Goal: Task Accomplishment & Management: Use online tool/utility

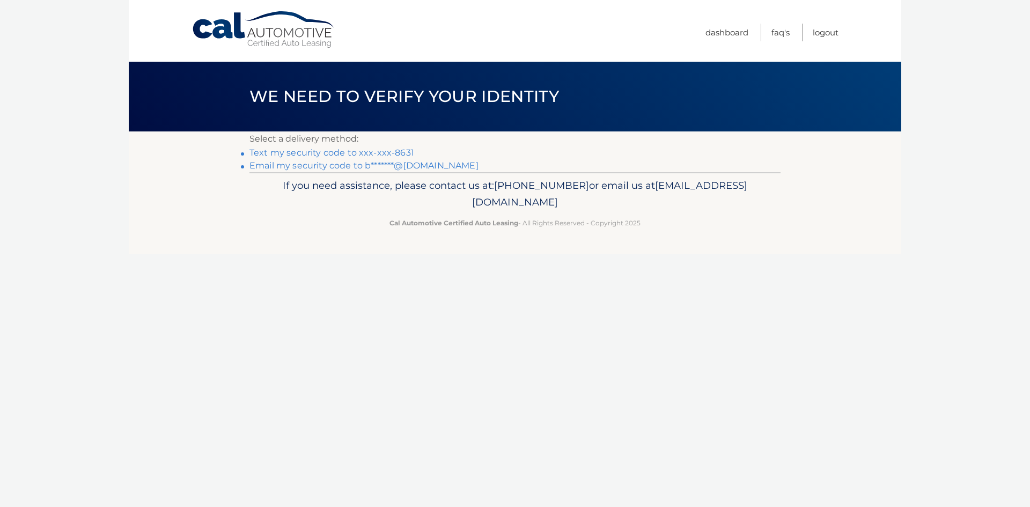
click at [288, 167] on link "Email my security code to b*******@[DOMAIN_NAME]" at bounding box center [363, 165] width 229 height 10
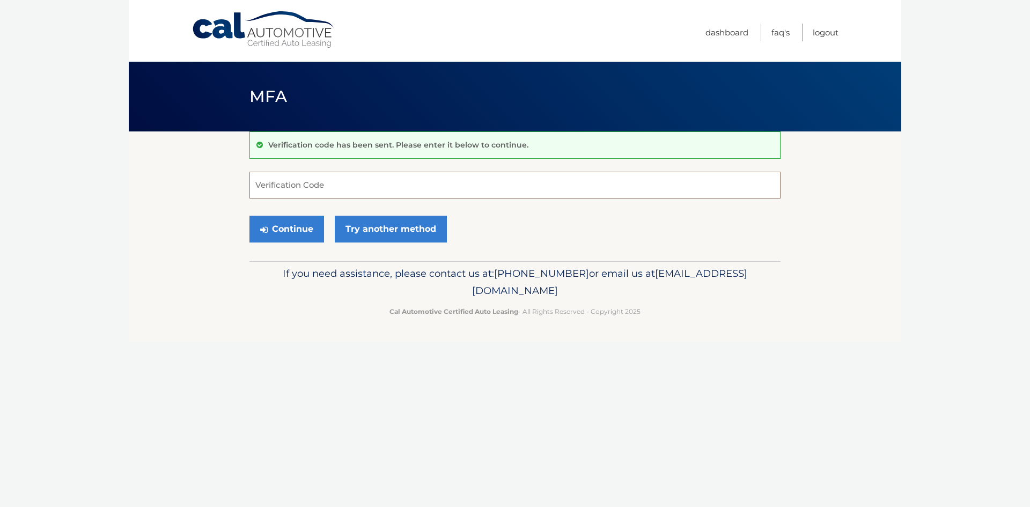
click at [338, 186] on input "Verification Code" at bounding box center [514, 185] width 531 height 27
type input "454673"
click at [275, 226] on button "Continue" at bounding box center [286, 229] width 75 height 27
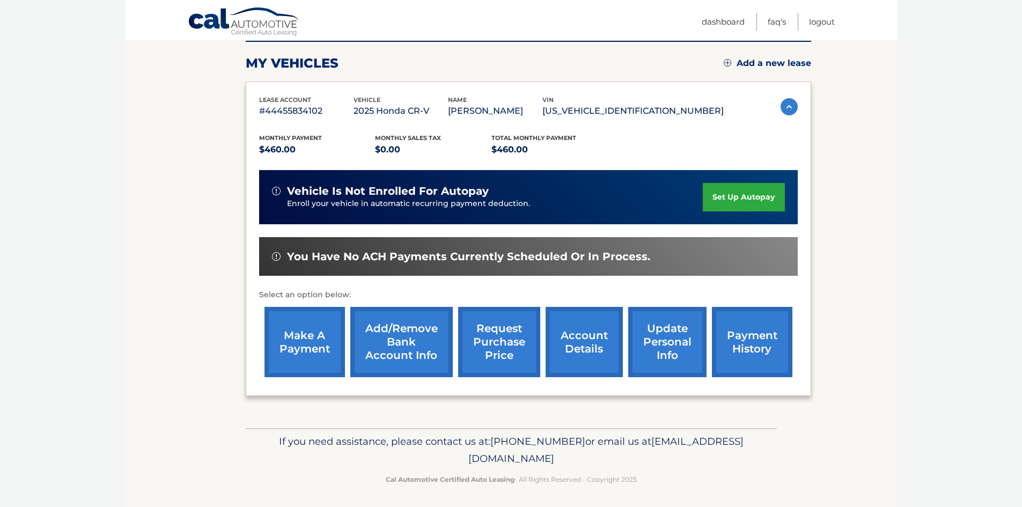
scroll to position [143, 0]
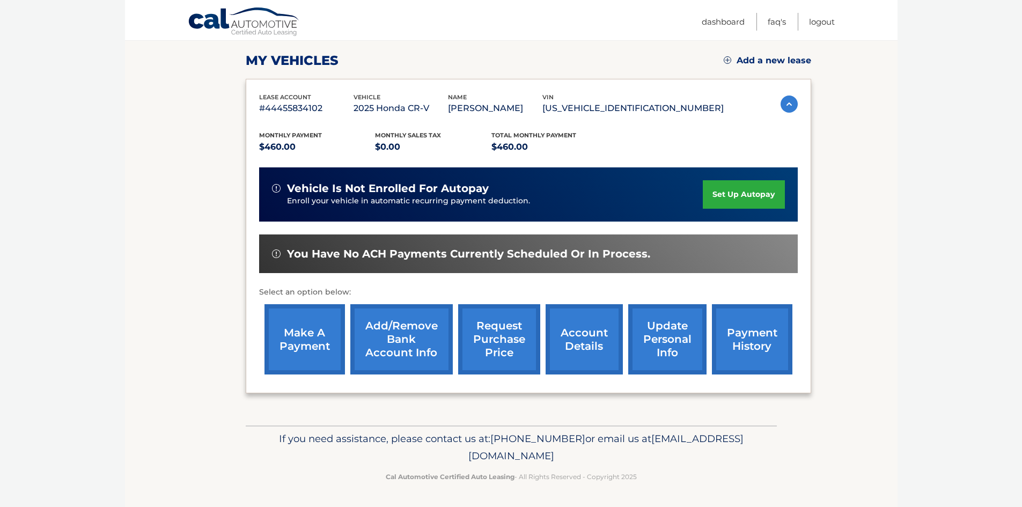
click at [305, 336] on link "make a payment" at bounding box center [304, 339] width 80 height 70
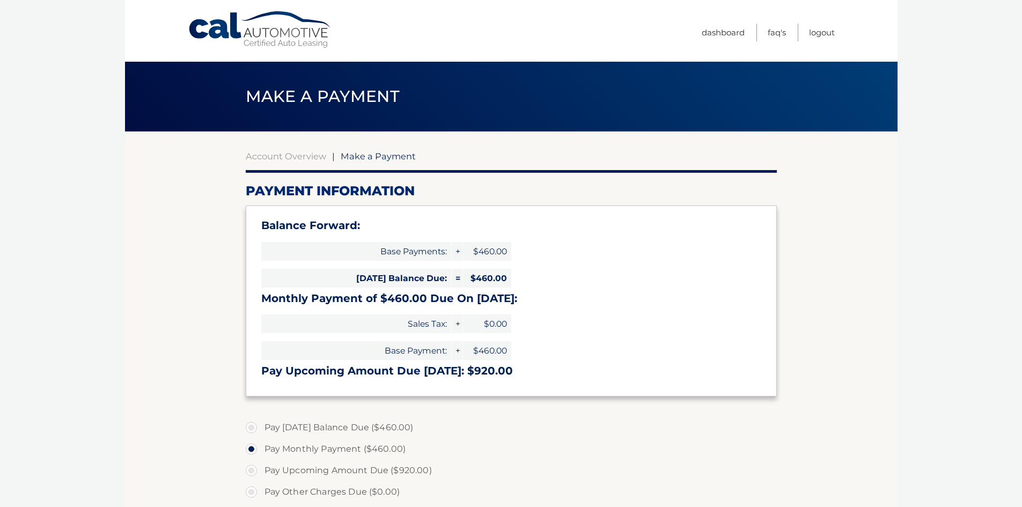
select select "NDUzMTVkYzEtZTc2Zi00M2FhLTk2NmYtZWVmNjNlMzdhMmE3"
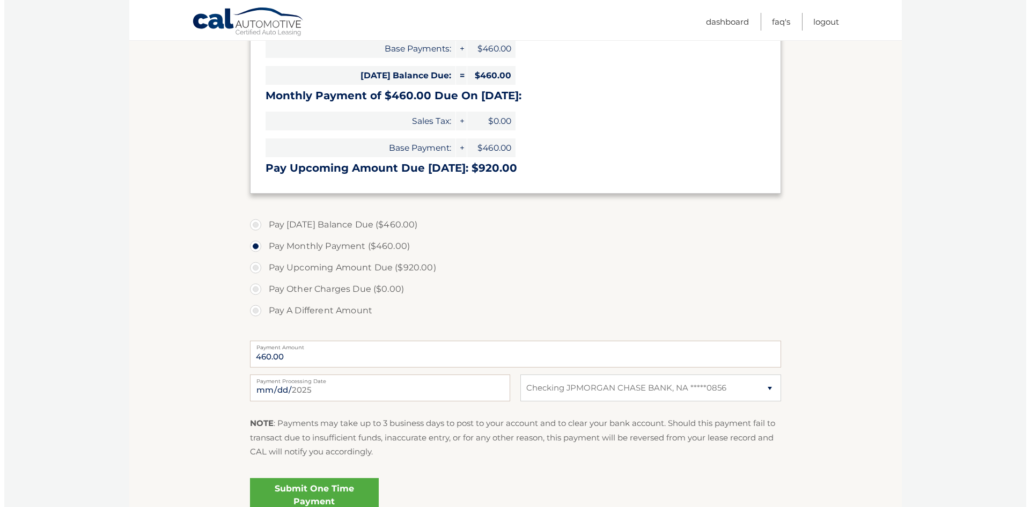
scroll to position [203, 0]
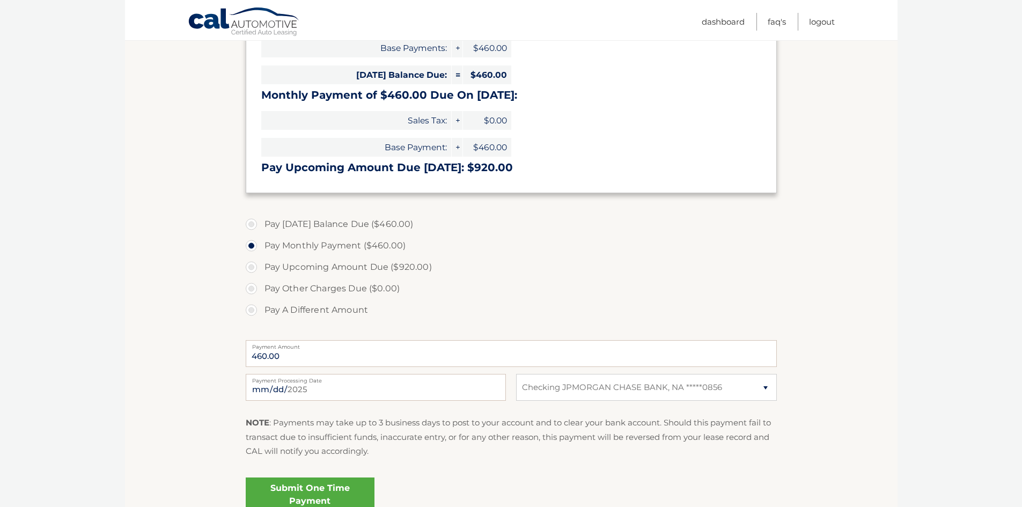
click at [312, 491] on link "Submit One Time Payment" at bounding box center [310, 494] width 129 height 34
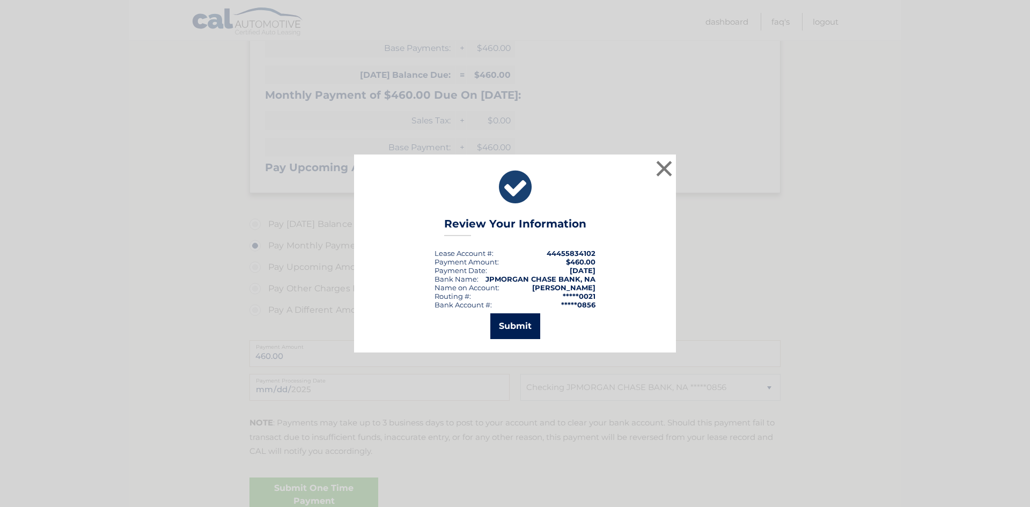
click at [511, 327] on button "Submit" at bounding box center [515, 326] width 50 height 26
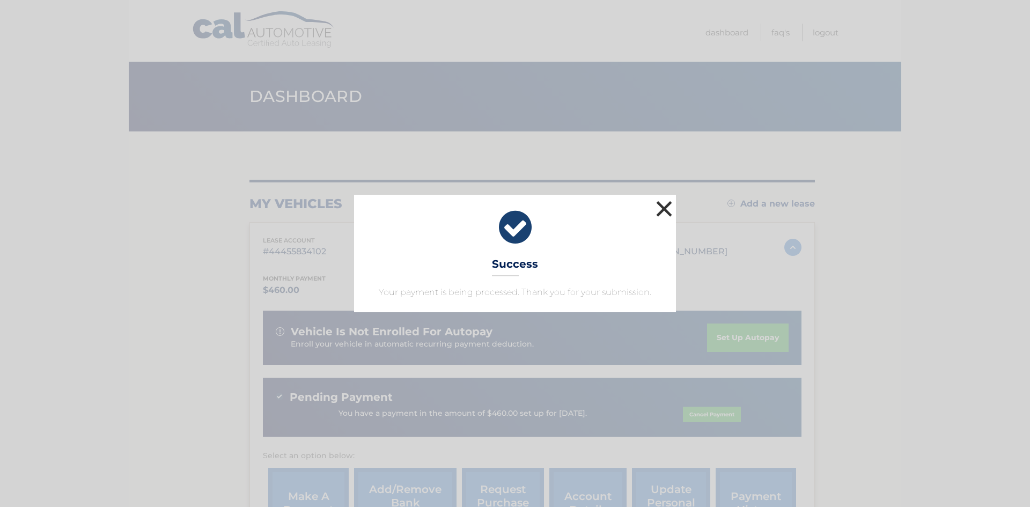
click at [663, 209] on button "×" at bounding box center [663, 208] width 21 height 21
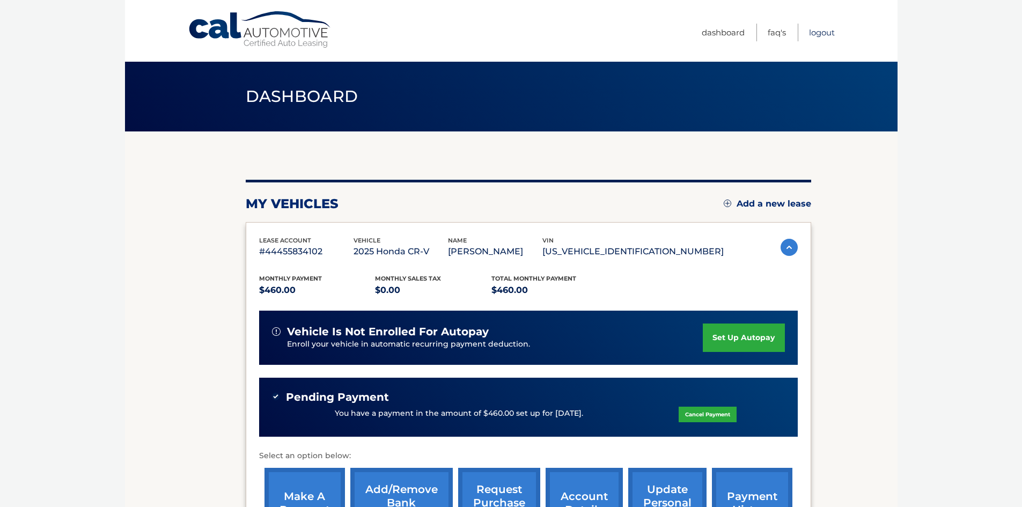
click at [818, 33] on link "Logout" at bounding box center [822, 33] width 26 height 18
